Goal: Information Seeking & Learning: Learn about a topic

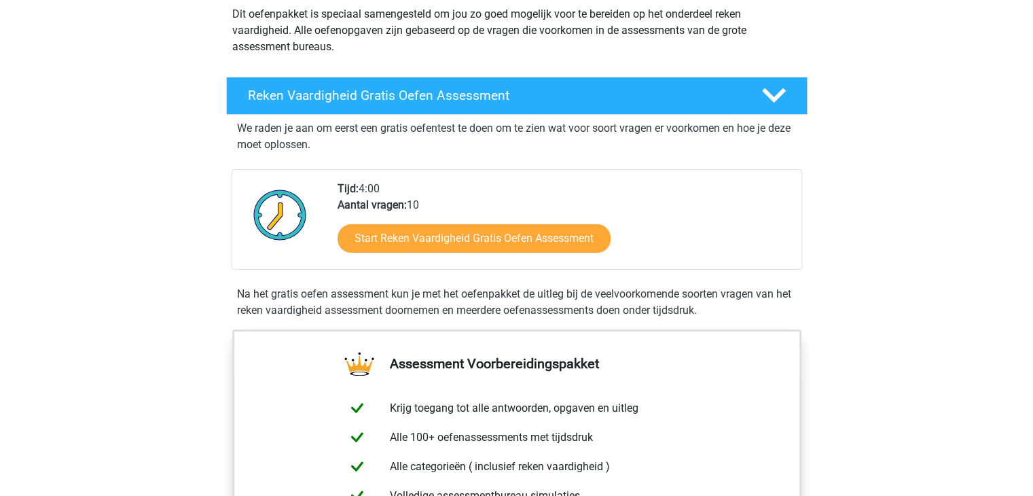
scroll to position [204, 0]
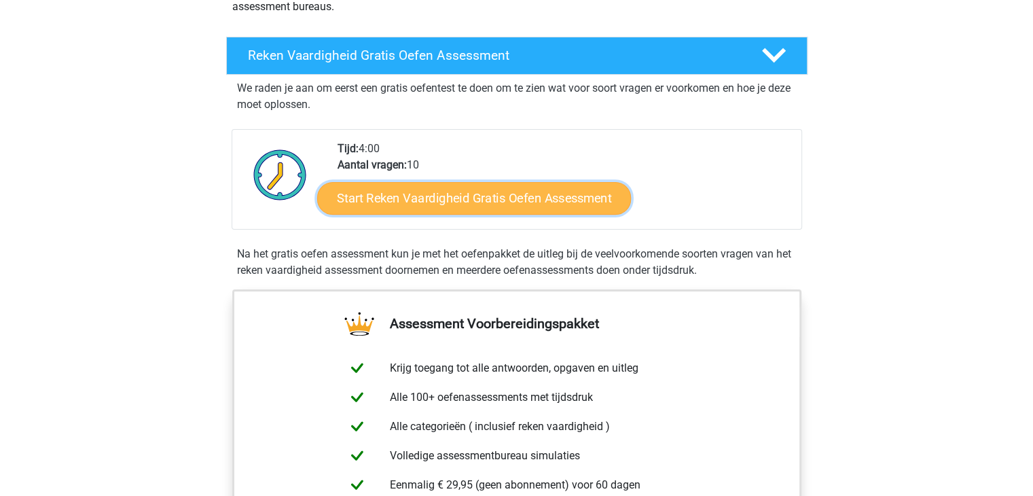
click at [502, 201] on link "Start Reken Vaardigheid Gratis Oefen Assessment" at bounding box center [474, 197] width 314 height 33
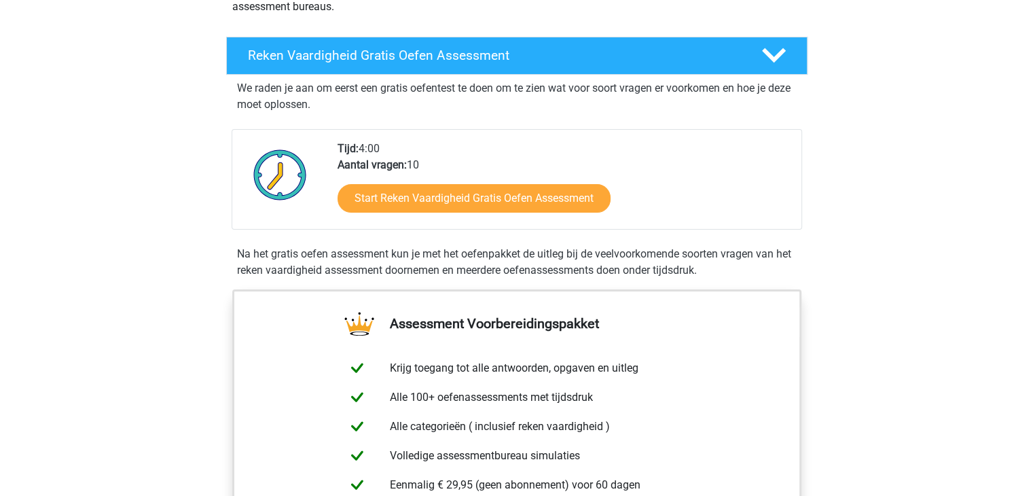
drag, startPoint x: 502, startPoint y: 201, endPoint x: 226, endPoint y: 335, distance: 307.3
click at [226, 335] on div "Assessment Voorbereidingspakket Krijg toegang tot alle antwoorden, opgaven en u…" at bounding box center [517, 447] width 634 height 317
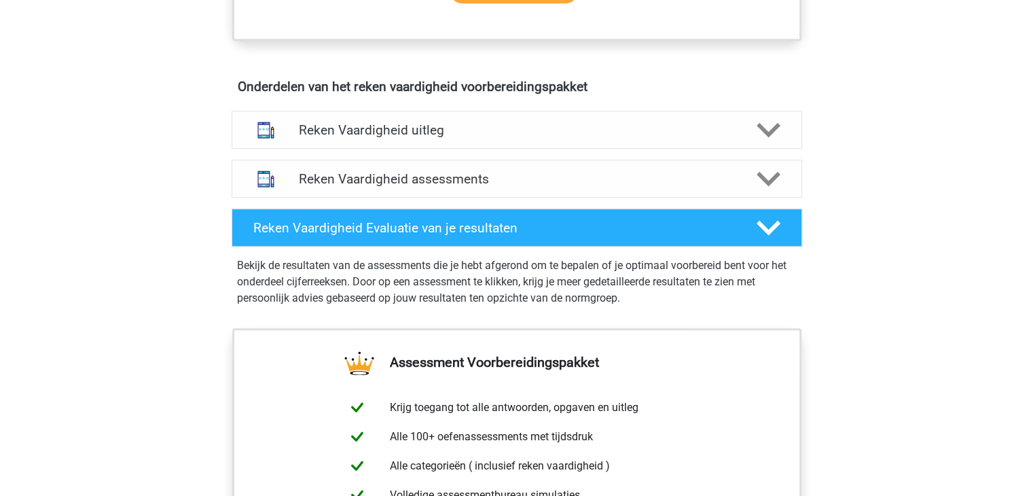
scroll to position [747, 0]
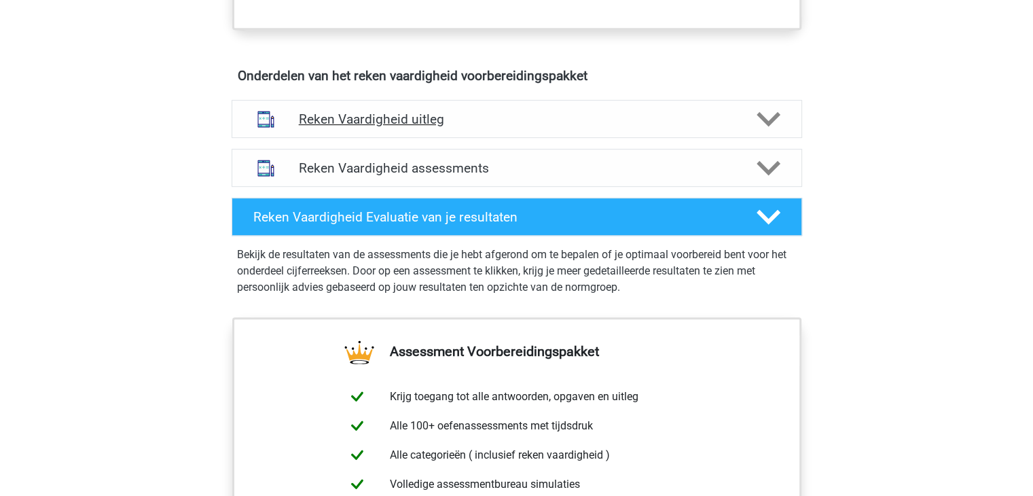
click at [421, 121] on h4 "Reken Vaardigheid uitleg" at bounding box center [517, 119] width 436 height 16
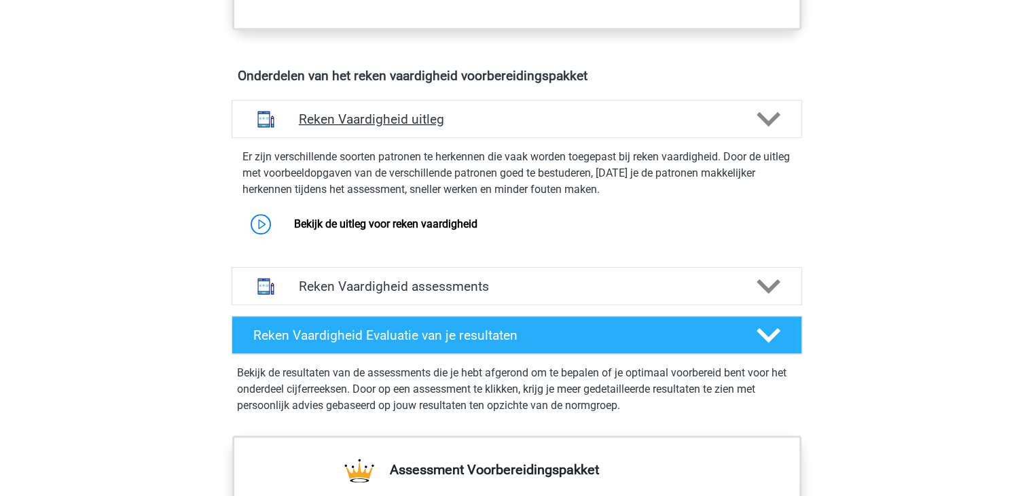
click at [421, 121] on h4 "Reken Vaardigheid uitleg" at bounding box center [517, 119] width 436 height 16
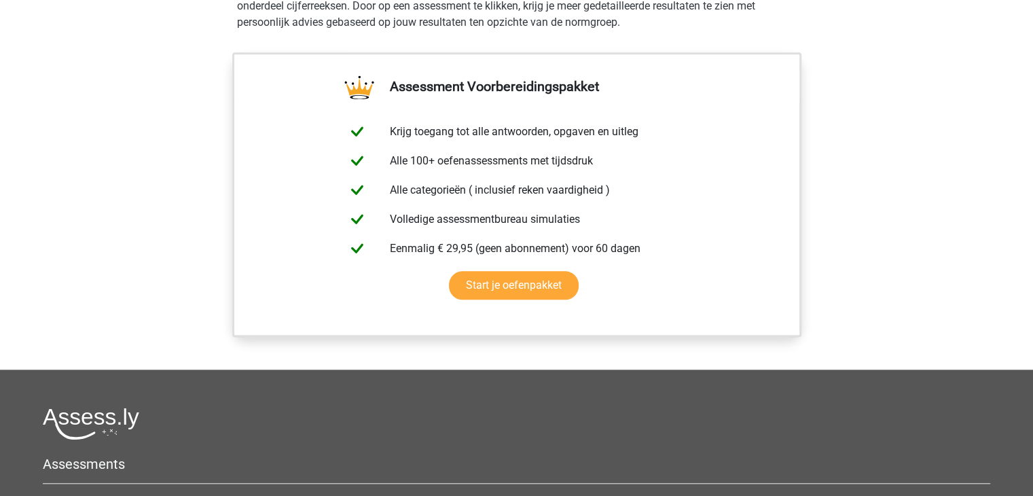
scroll to position [1018, 0]
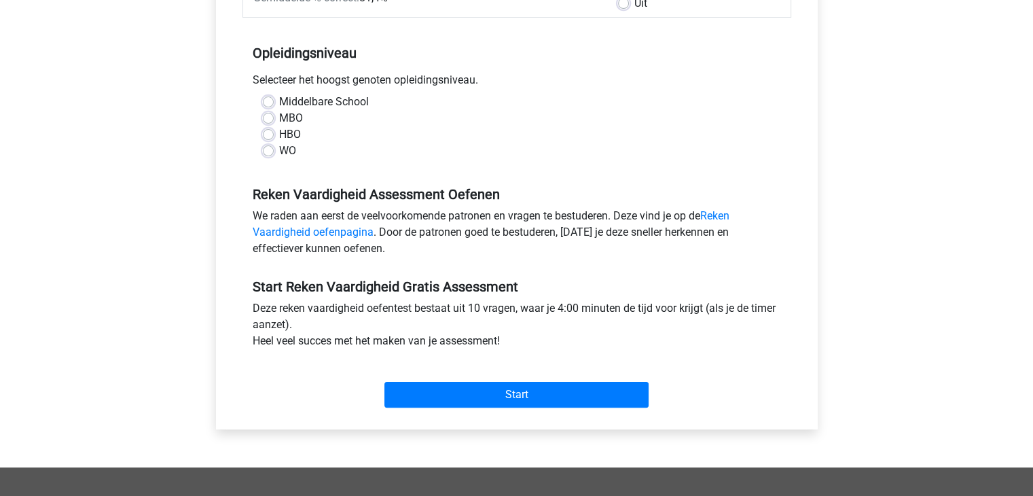
scroll to position [272, 0]
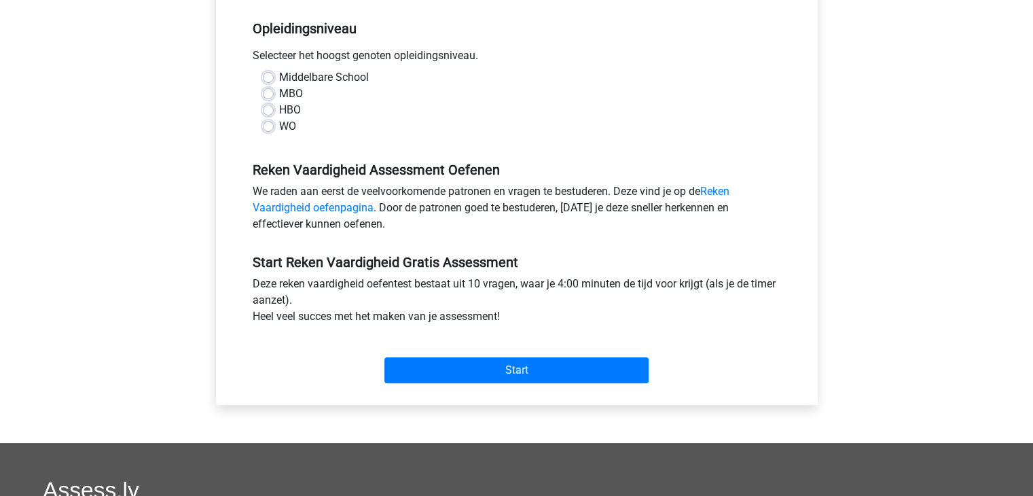
click at [279, 96] on label "MBO" at bounding box center [291, 94] width 24 height 16
click at [263, 96] on input "MBO" at bounding box center [268, 93] width 11 height 14
radio input "true"
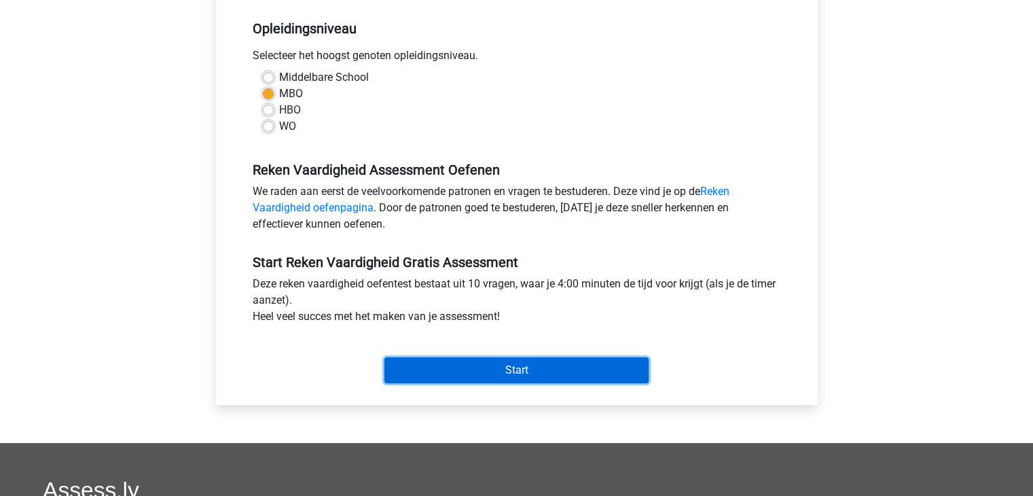
click at [509, 363] on input "Start" at bounding box center [516, 370] width 264 height 26
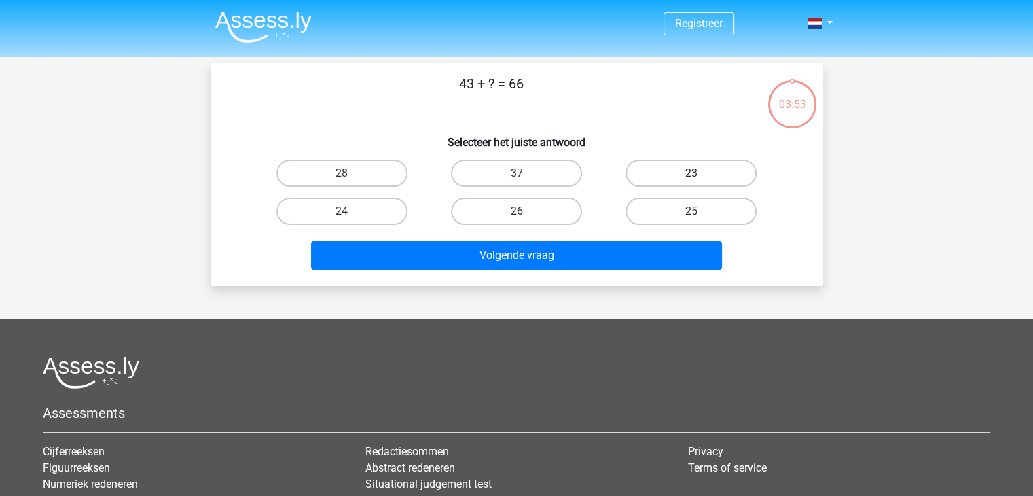
click at [715, 172] on label "23" at bounding box center [690, 173] width 131 height 27
click at [700, 173] on input "23" at bounding box center [695, 177] width 9 height 9
radio input "true"
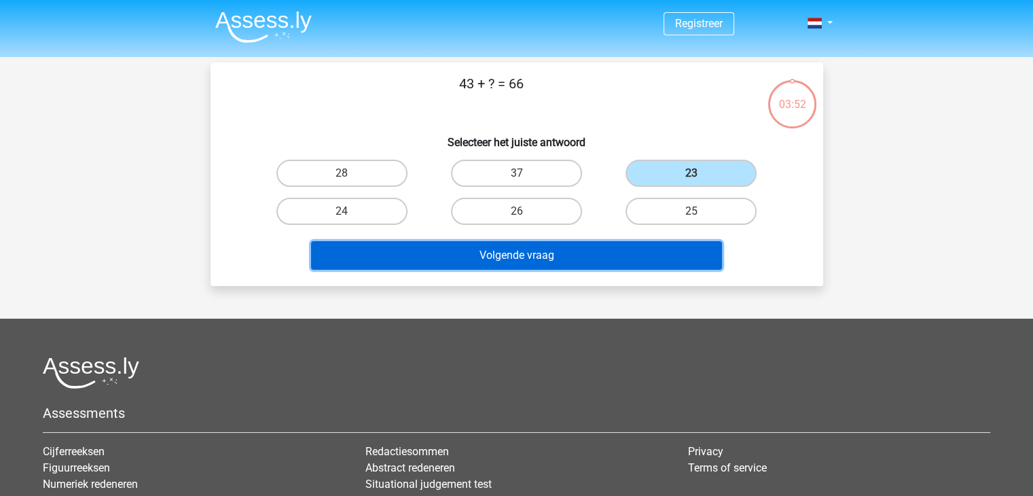
click at [614, 267] on button "Volgende vraag" at bounding box center [516, 255] width 411 height 29
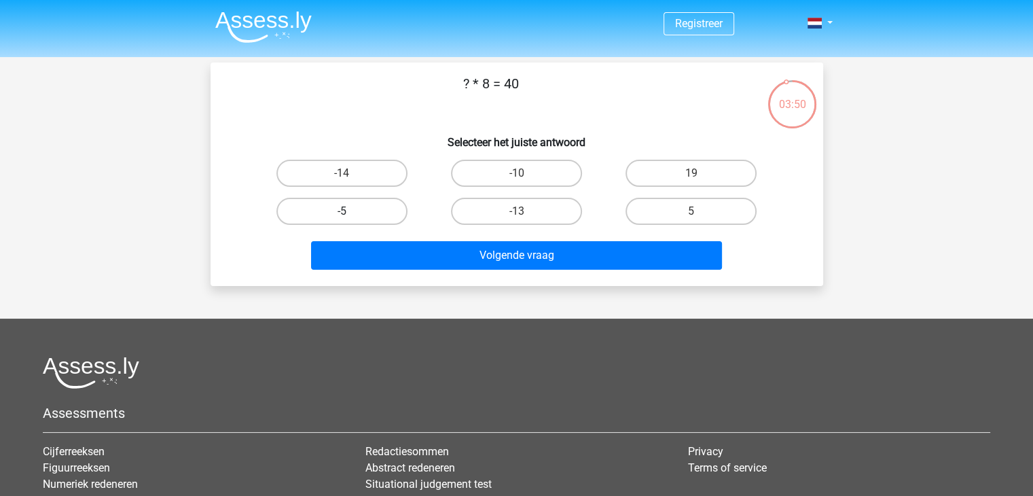
click at [366, 207] on label "-5" at bounding box center [341, 211] width 131 height 27
click at [350, 211] on input "-5" at bounding box center [346, 215] width 9 height 9
radio input "true"
click at [366, 207] on label "-5" at bounding box center [341, 211] width 131 height 27
click at [350, 211] on input "-5" at bounding box center [346, 215] width 9 height 9
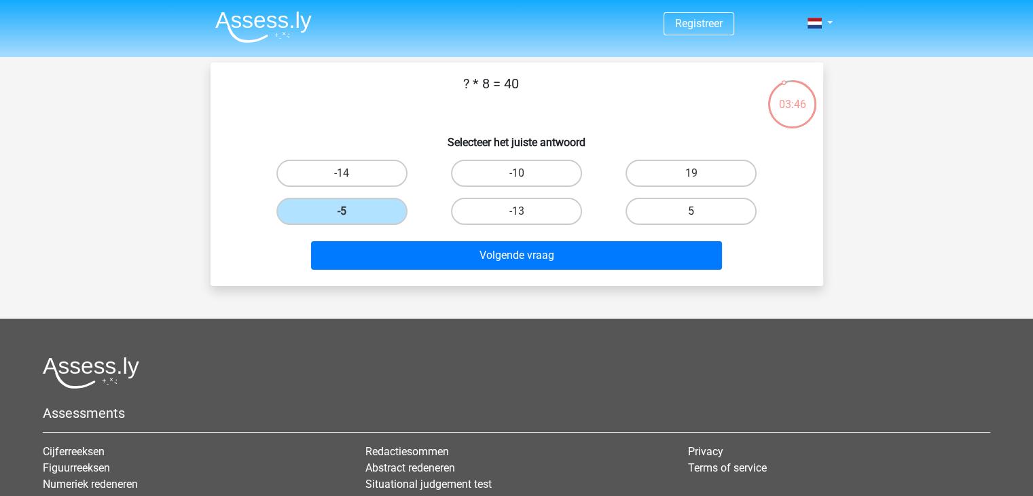
click at [686, 205] on label "5" at bounding box center [690, 211] width 131 height 27
click at [691, 211] on input "5" at bounding box center [695, 215] width 9 height 9
radio input "true"
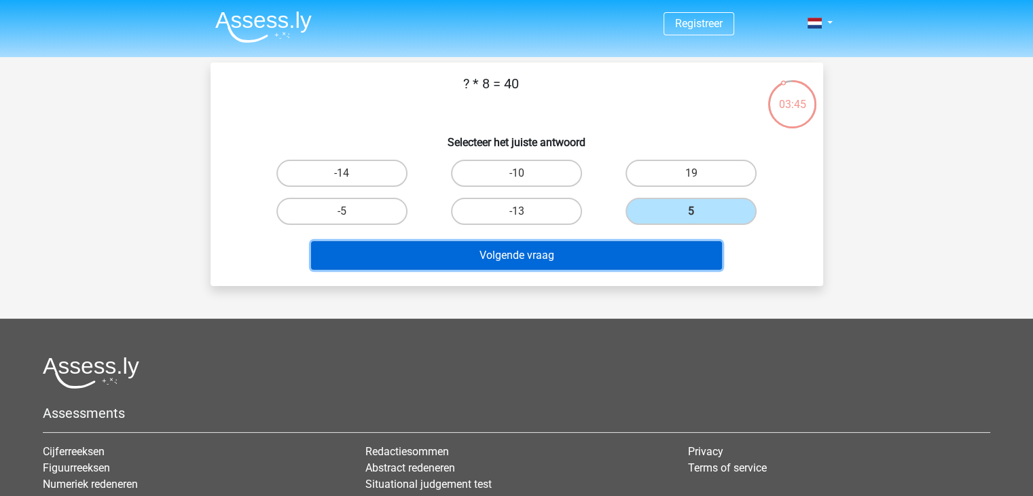
click at [631, 250] on button "Volgende vraag" at bounding box center [516, 255] width 411 height 29
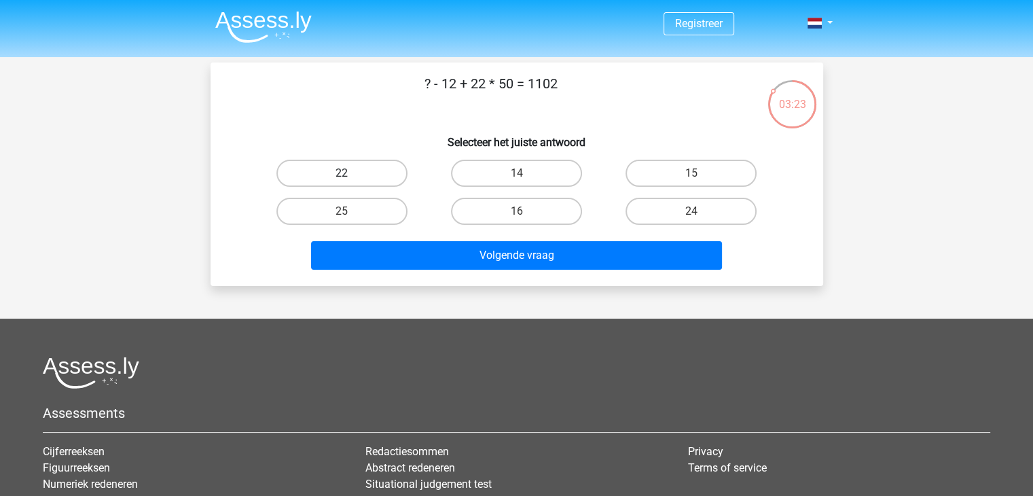
click at [359, 177] on label "22" at bounding box center [341, 173] width 131 height 27
click at [350, 177] on input "22" at bounding box center [346, 177] width 9 height 9
radio input "true"
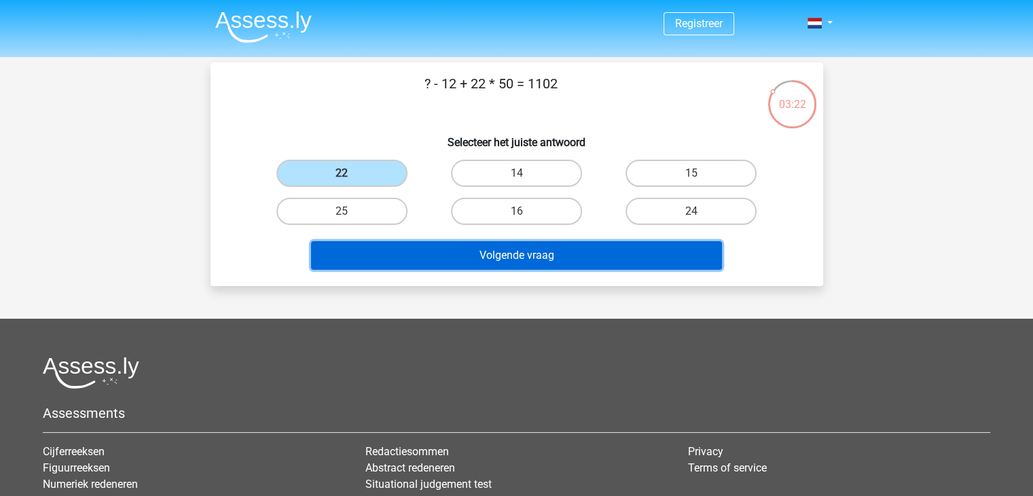
click at [565, 253] on button "Volgende vraag" at bounding box center [516, 255] width 411 height 29
click at [481, 250] on button "Volgende vraag" at bounding box center [516, 255] width 411 height 29
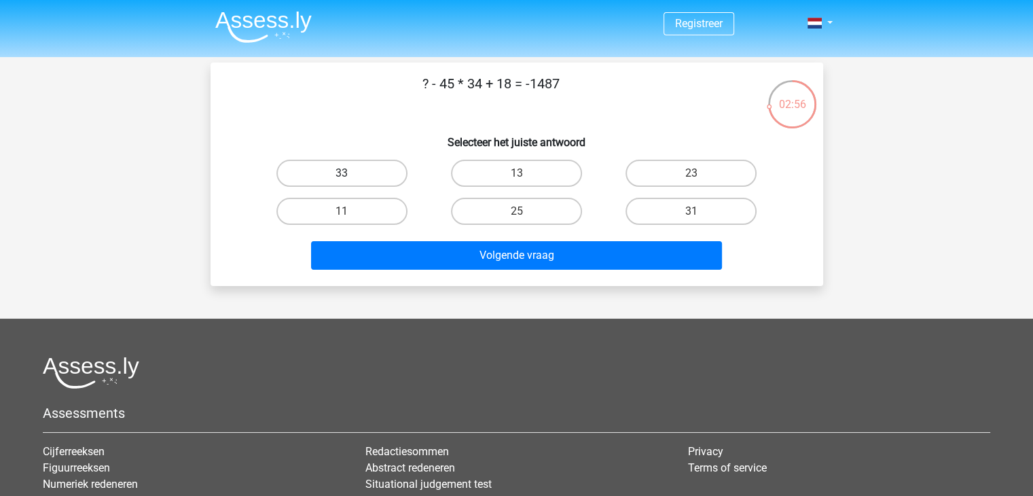
click at [348, 172] on label "33" at bounding box center [341, 173] width 131 height 27
click at [348, 173] on input "33" at bounding box center [346, 177] width 9 height 9
radio input "true"
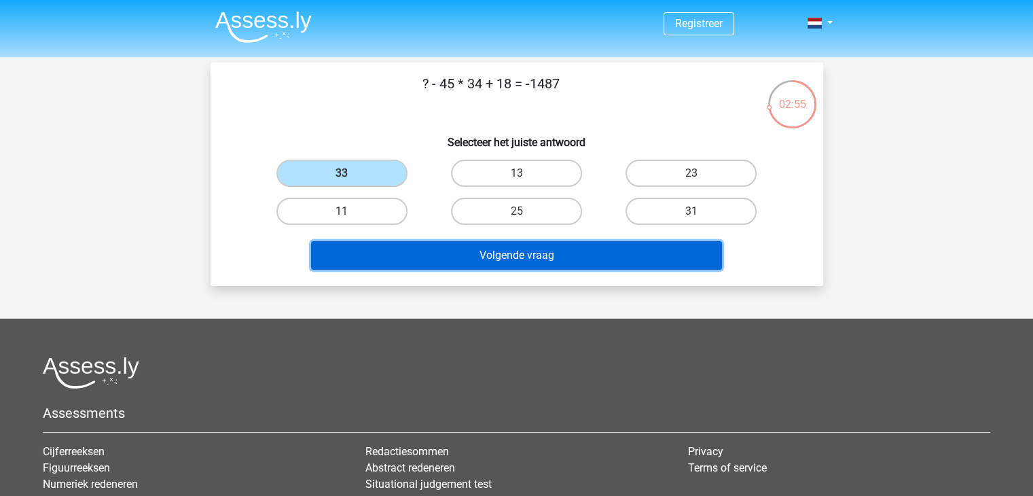
click at [447, 248] on button "Volgende vraag" at bounding box center [516, 255] width 411 height 29
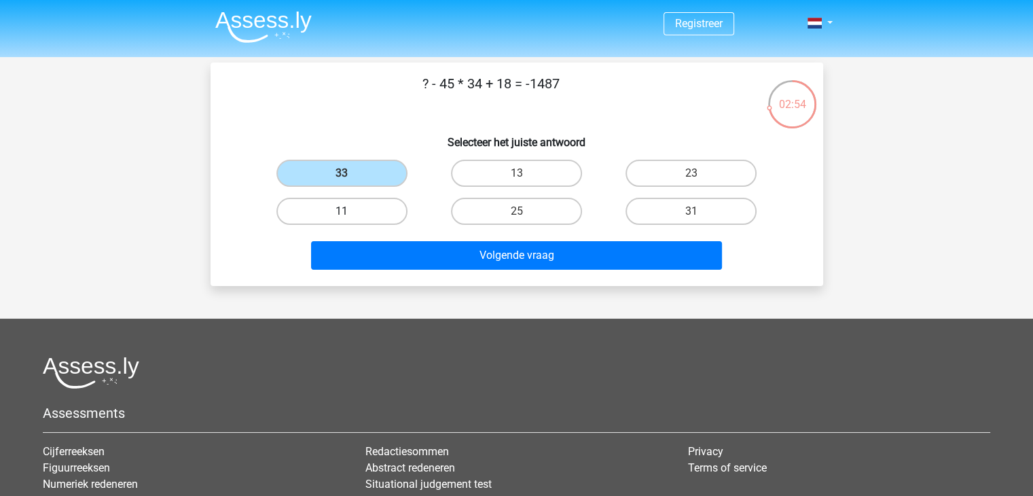
click at [383, 216] on label "11" at bounding box center [341, 211] width 131 height 27
click at [350, 216] on input "11" at bounding box center [346, 215] width 9 height 9
radio input "true"
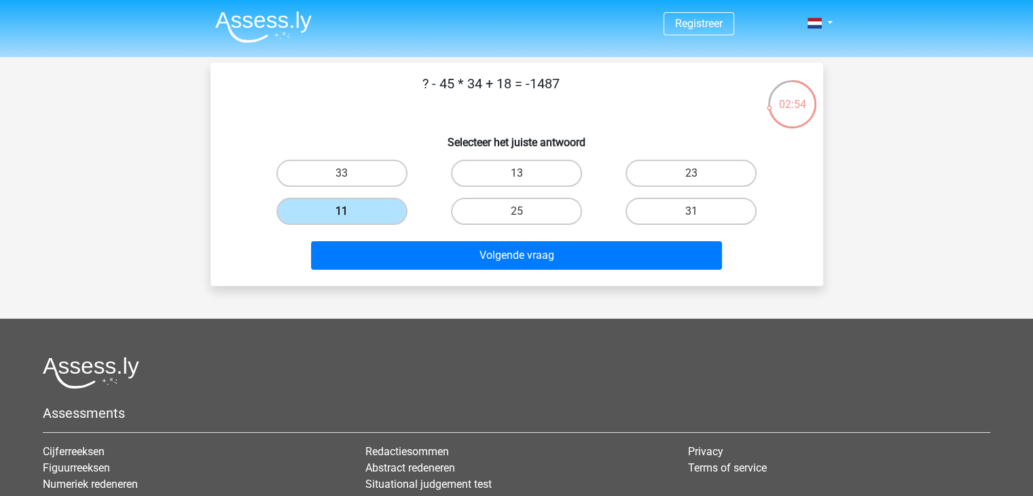
click at [382, 214] on label "11" at bounding box center [341, 211] width 131 height 27
click at [350, 214] on input "11" at bounding box center [346, 215] width 9 height 9
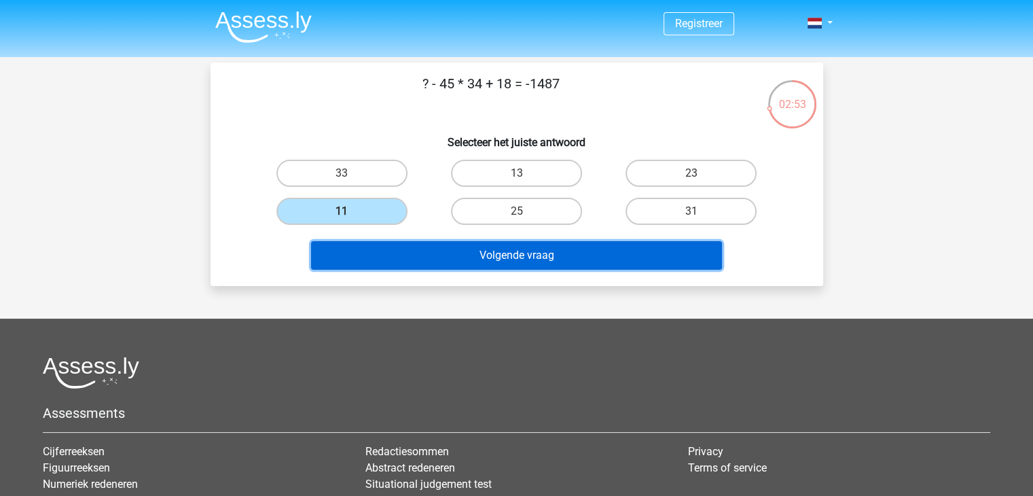
click at [458, 242] on button "Volgende vraag" at bounding box center [516, 255] width 411 height 29
click at [519, 250] on button "Volgende vraag" at bounding box center [516, 255] width 411 height 29
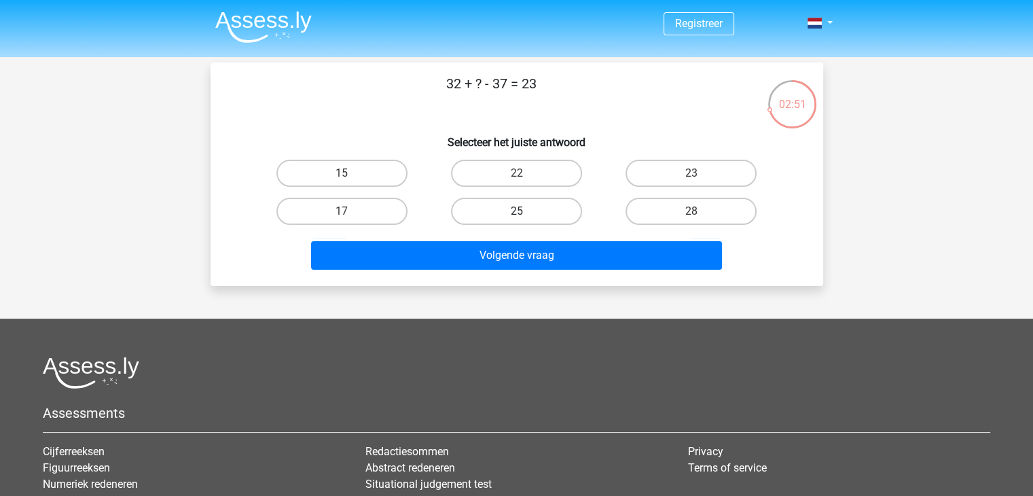
click at [525, 210] on label "25" at bounding box center [516, 211] width 131 height 27
click at [525, 211] on input "25" at bounding box center [520, 215] width 9 height 9
radio input "true"
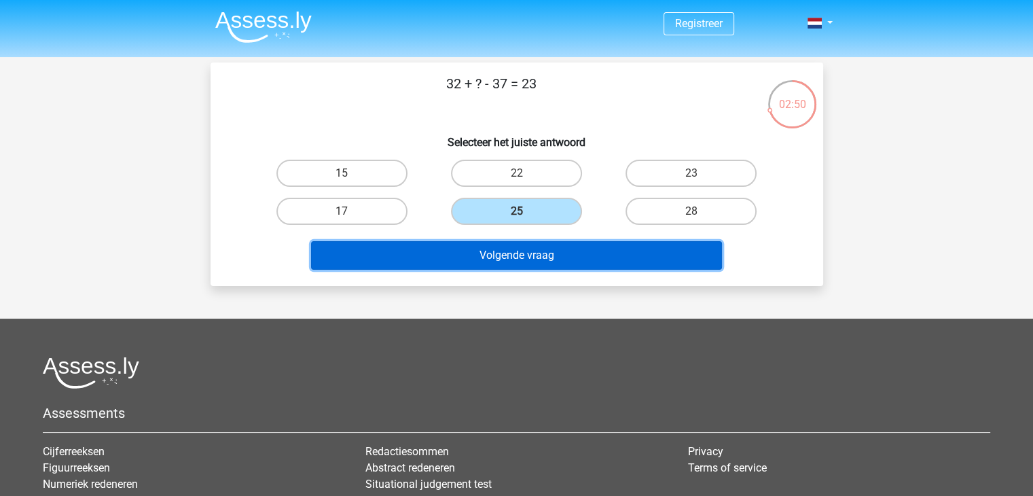
click at [519, 251] on button "Volgende vraag" at bounding box center [516, 255] width 411 height 29
